Goal: Transaction & Acquisition: Purchase product/service

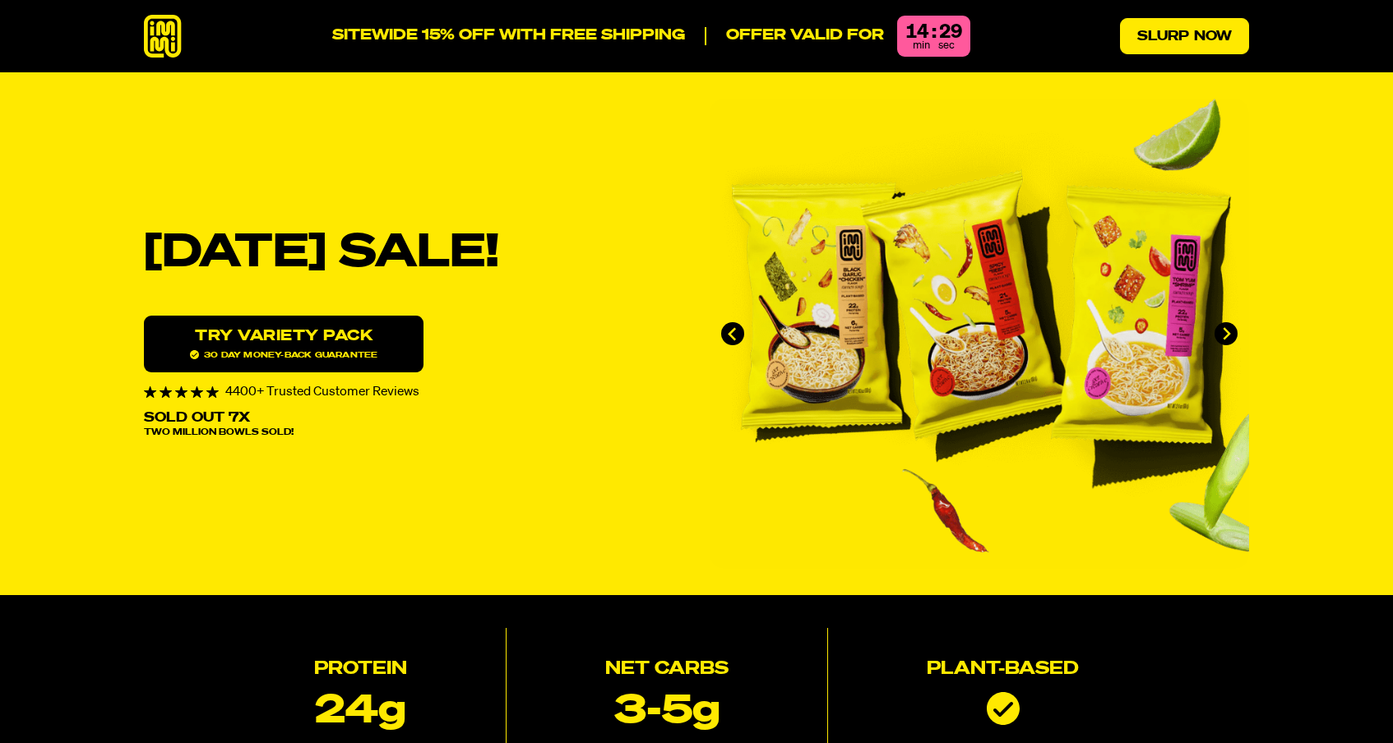
click at [1182, 38] on link "Slurp Now" at bounding box center [1184, 36] width 129 height 36
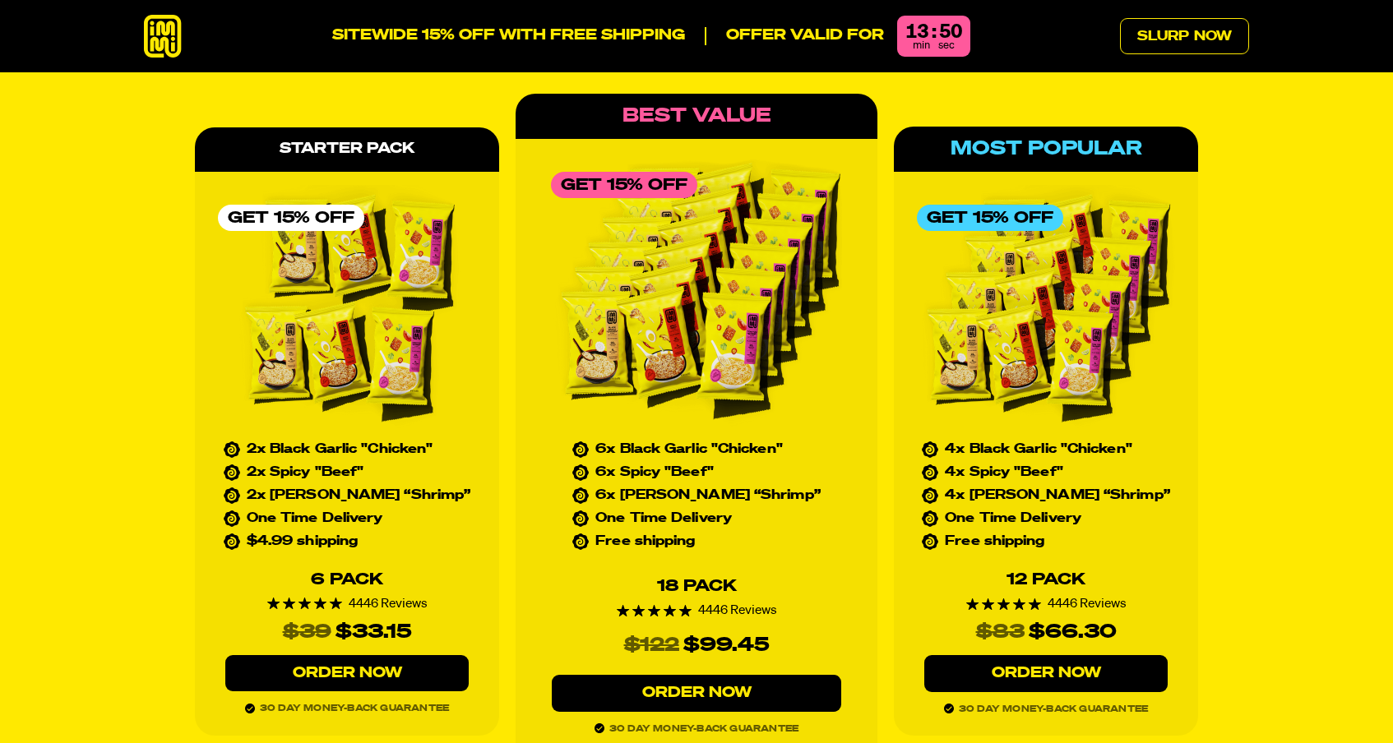
scroll to position [7401, 0]
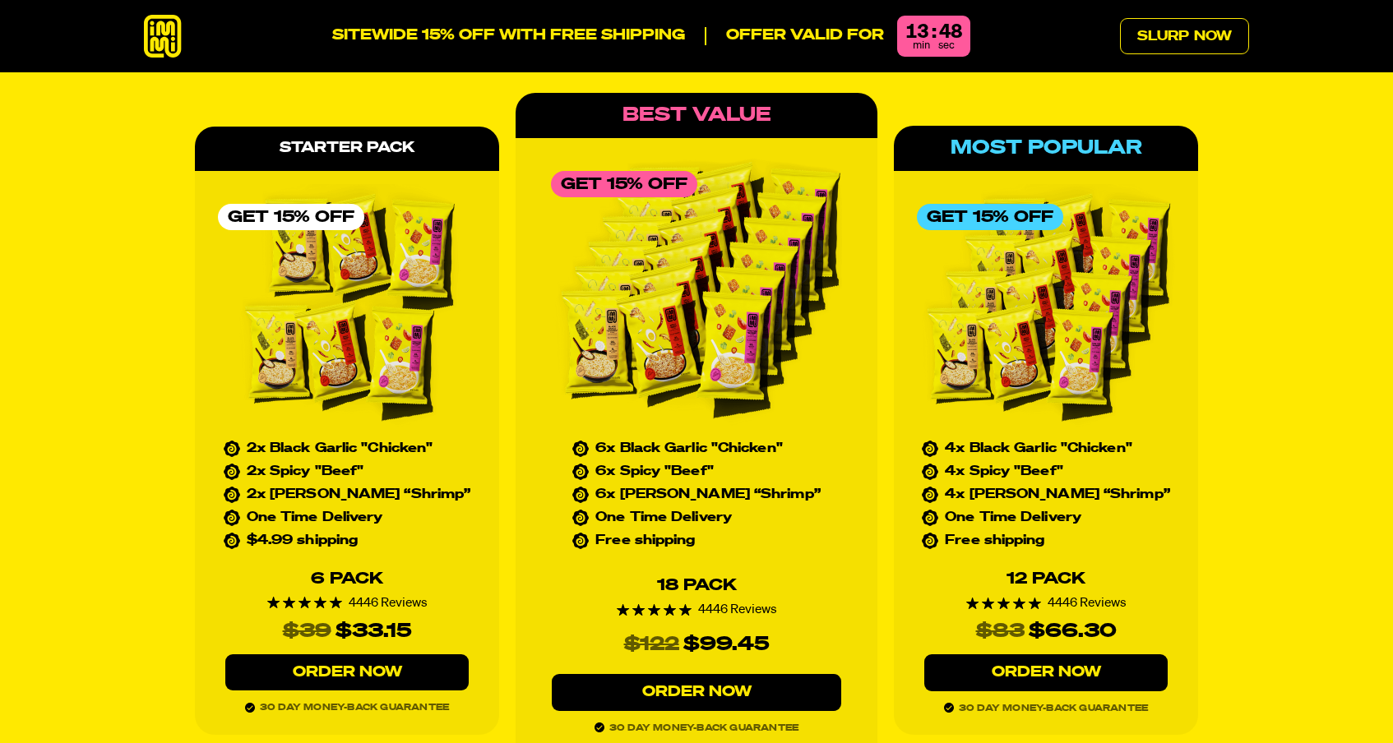
click at [367, 654] on link "Order Now" at bounding box center [346, 672] width 243 height 37
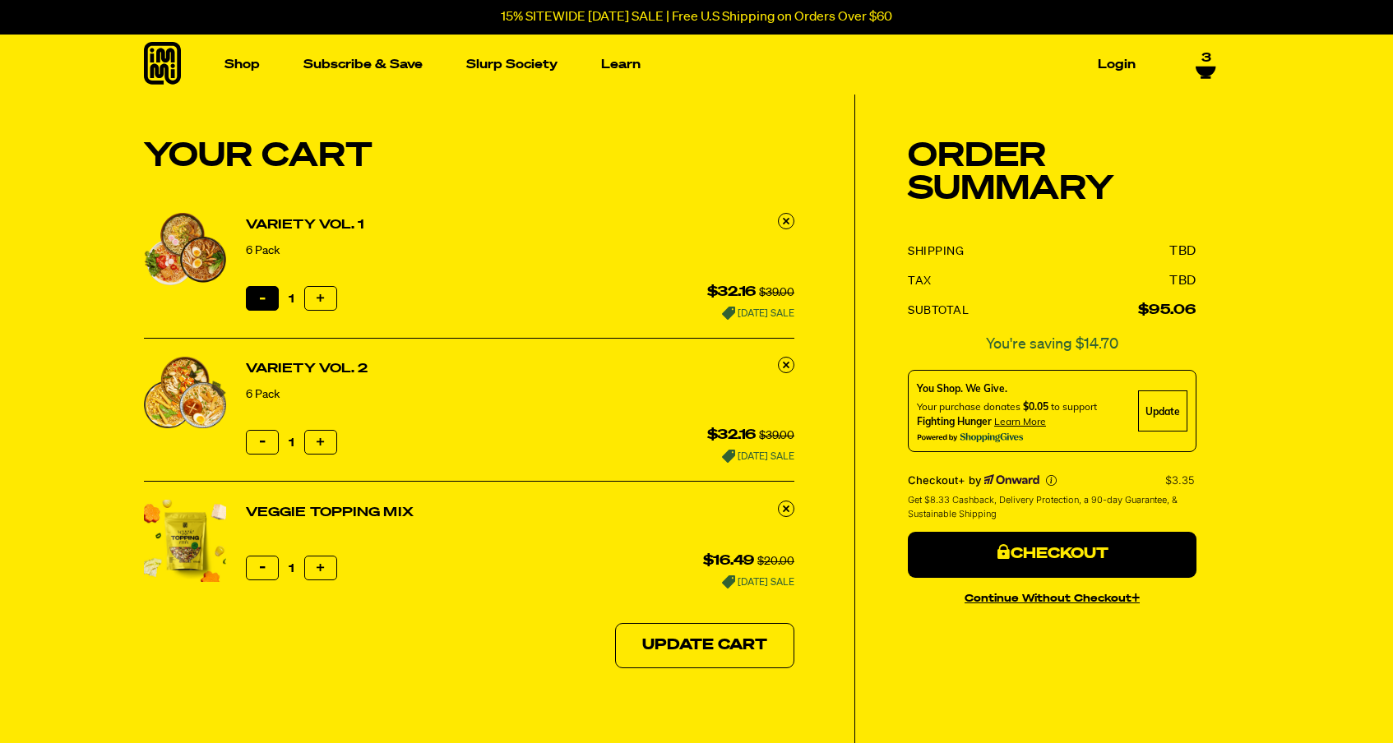
click at [270, 291] on button "Reduce item quantity by one" at bounding box center [262, 298] width 33 height 25
click at [784, 220] on icon at bounding box center [786, 220] width 7 height 7
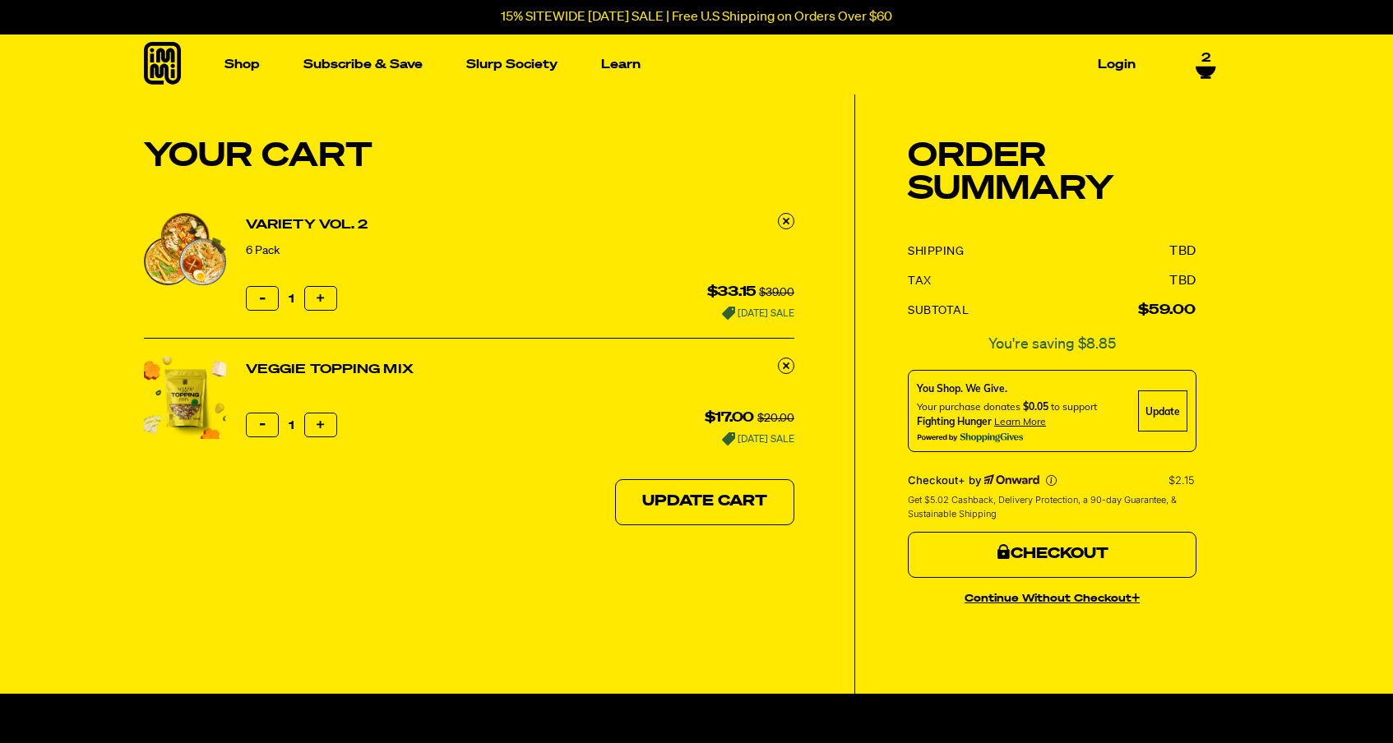
click at [1012, 553] on button "Checkout" at bounding box center [1052, 555] width 289 height 46
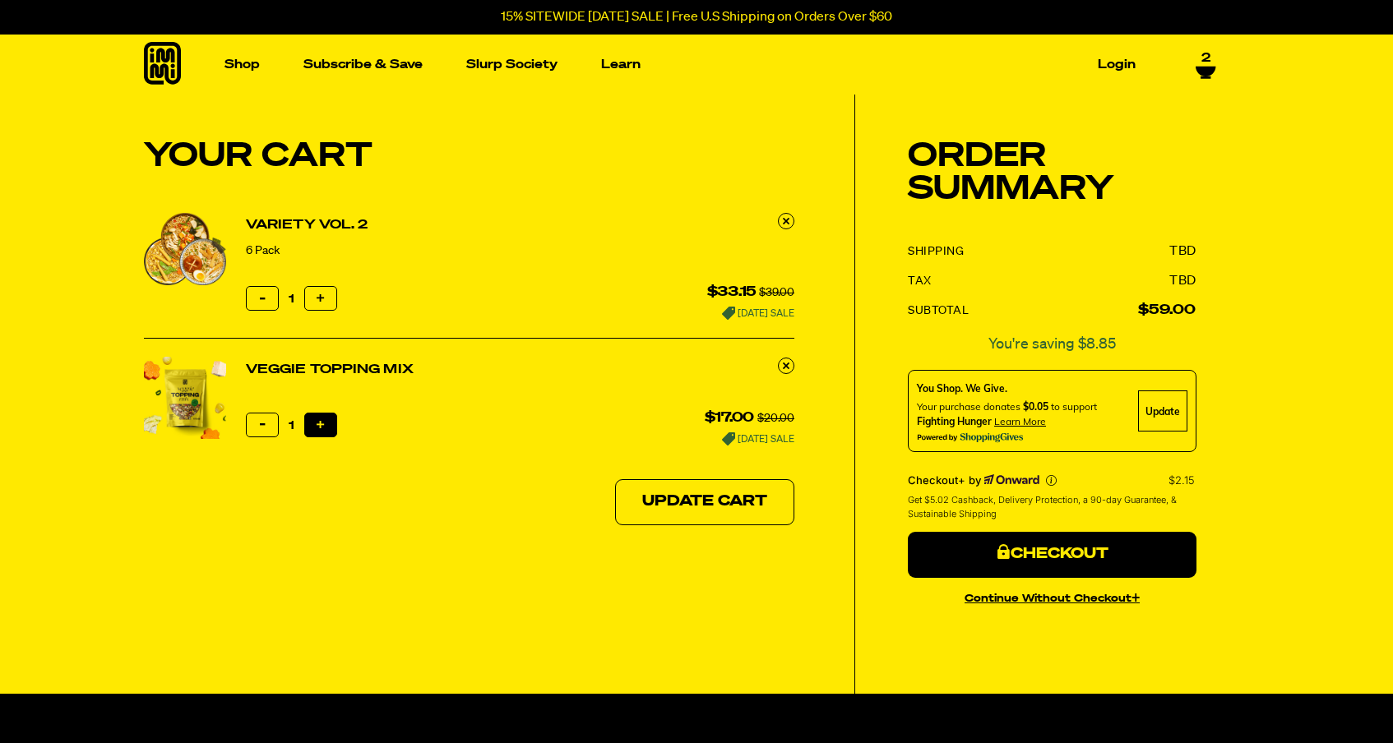
click at [317, 423] on icon "button" at bounding box center [321, 425] width 8 height 8
type input "2"
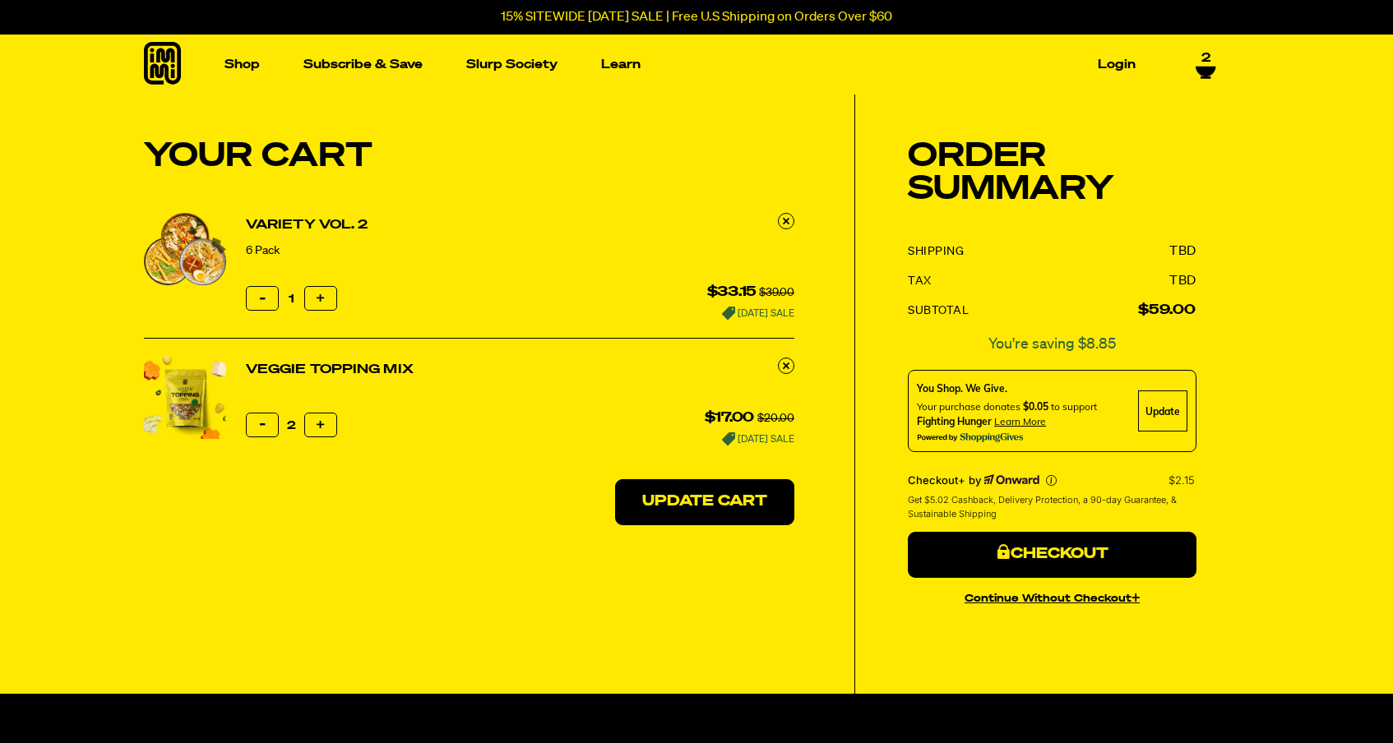
click at [675, 499] on button "Update Cart" at bounding box center [704, 502] width 179 height 46
